Goal: Communication & Community: Answer question/provide support

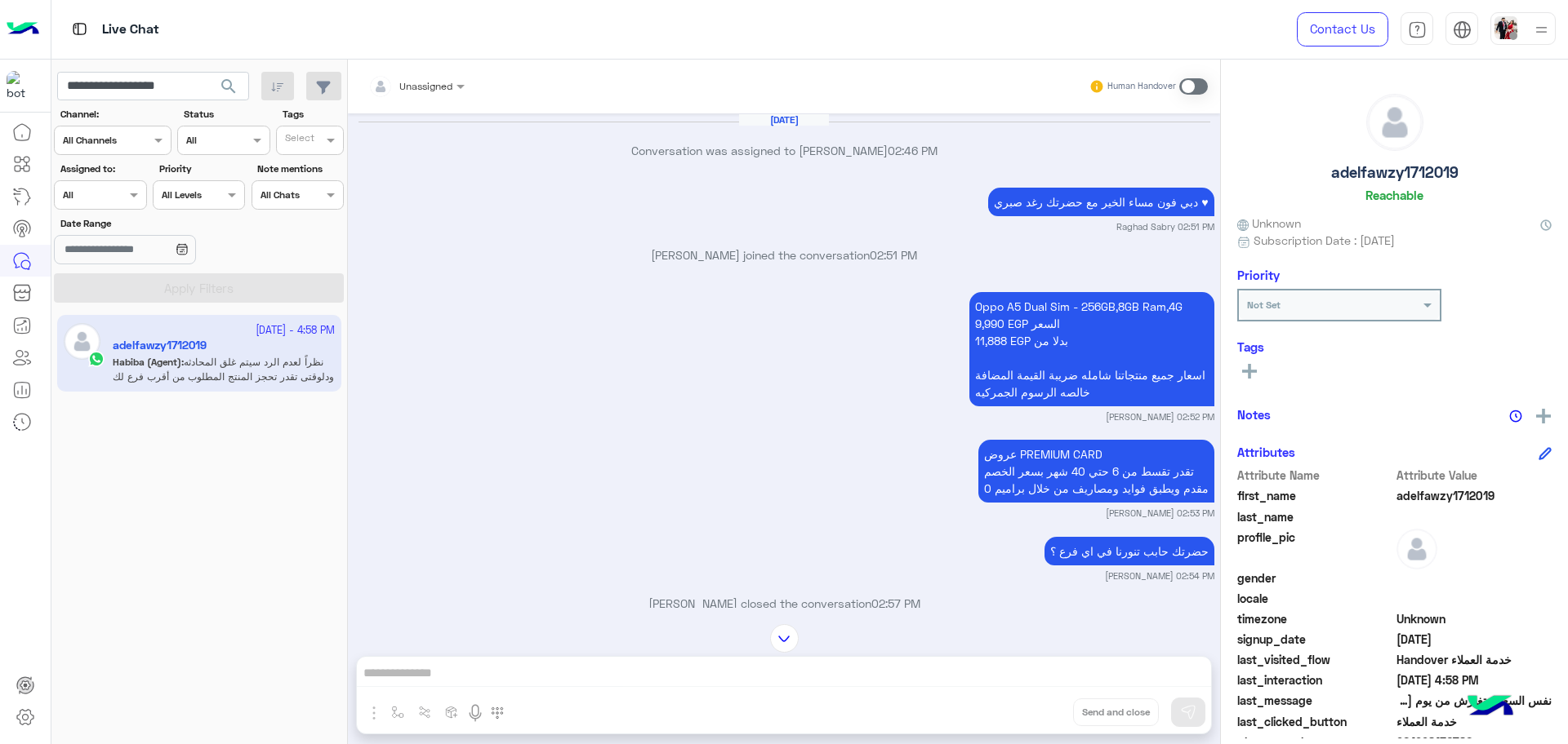
scroll to position [20, 0]
